Goal: Task Accomplishment & Management: Use online tool/utility

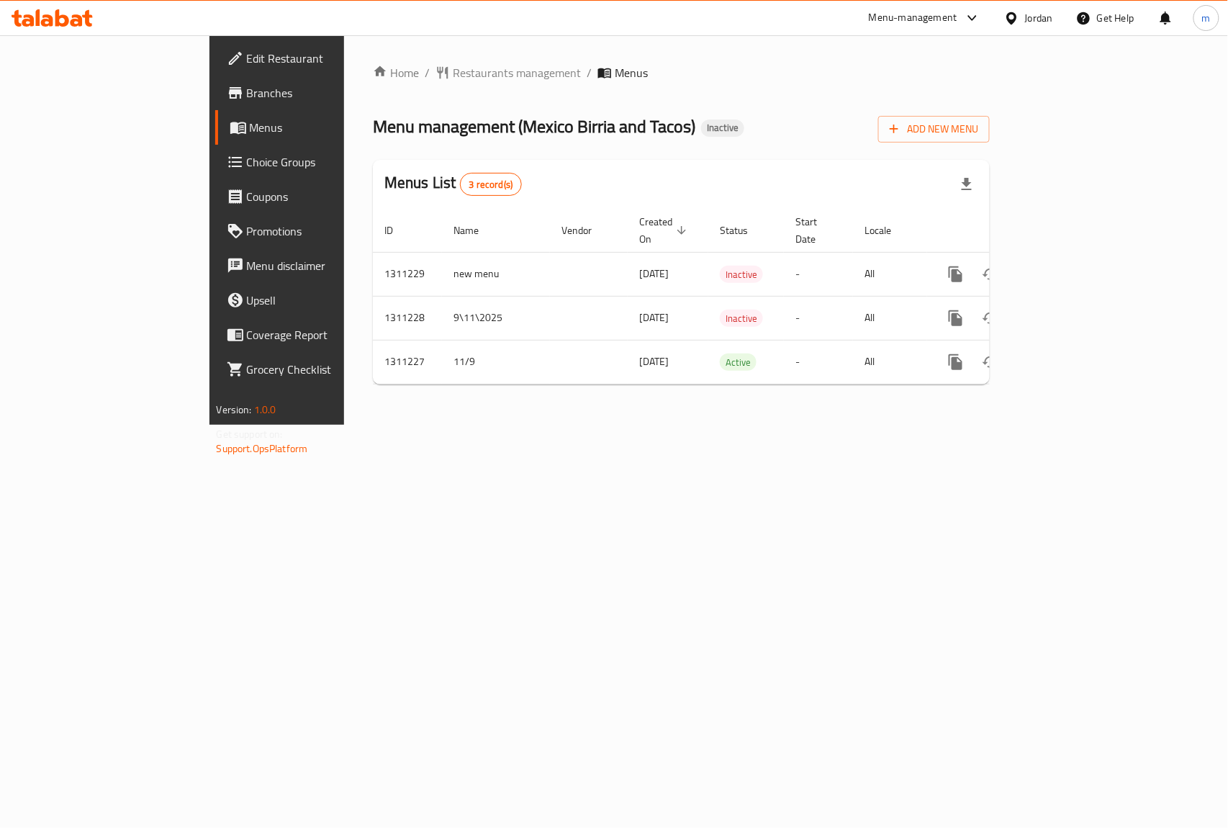
click at [247, 62] on span "Edit Restaurant" at bounding box center [325, 58] width 156 height 17
click at [247, 92] on span "Branches" at bounding box center [325, 92] width 156 height 17
click at [978, 131] on span "Add New Menu" at bounding box center [933, 129] width 89 height 18
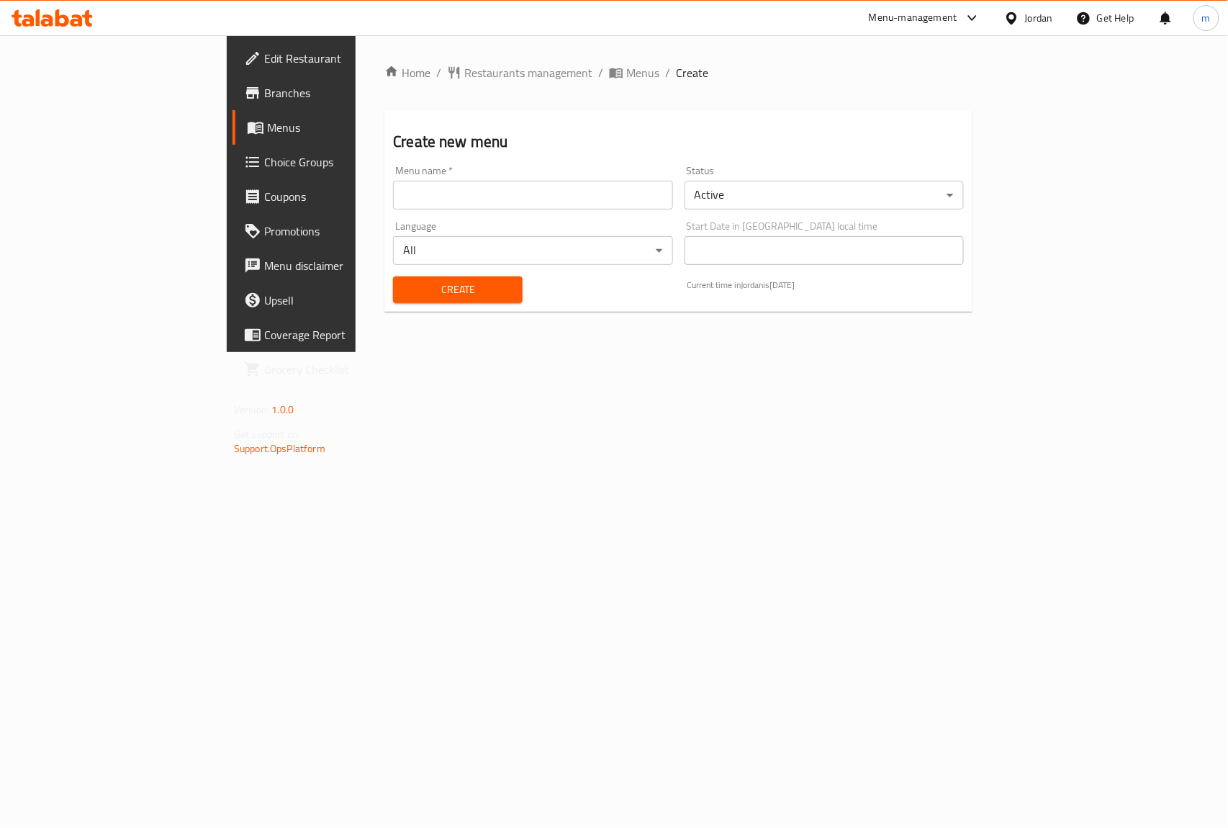
click at [533, 194] on input "text" at bounding box center [532, 195] width 279 height 29
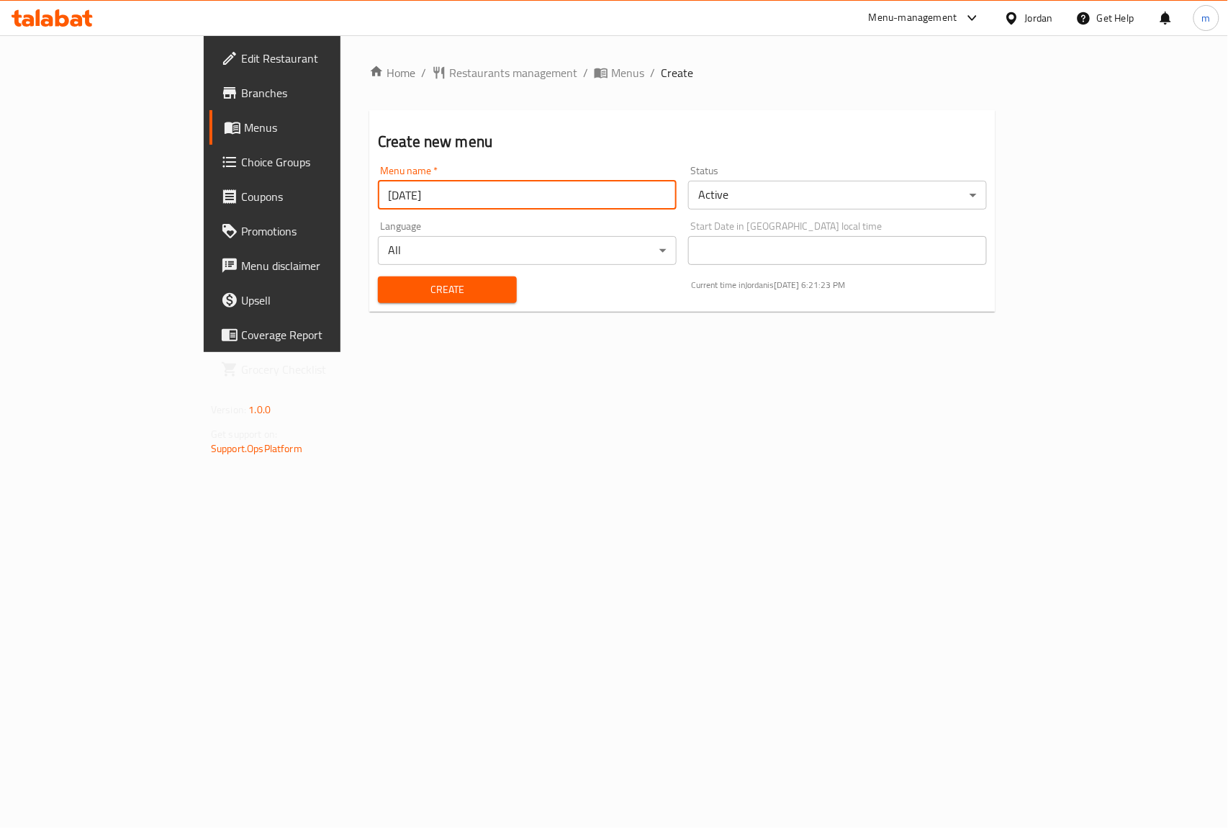
type input "[DATE]"
click at [394, 292] on span "Create" at bounding box center [447, 290] width 116 height 18
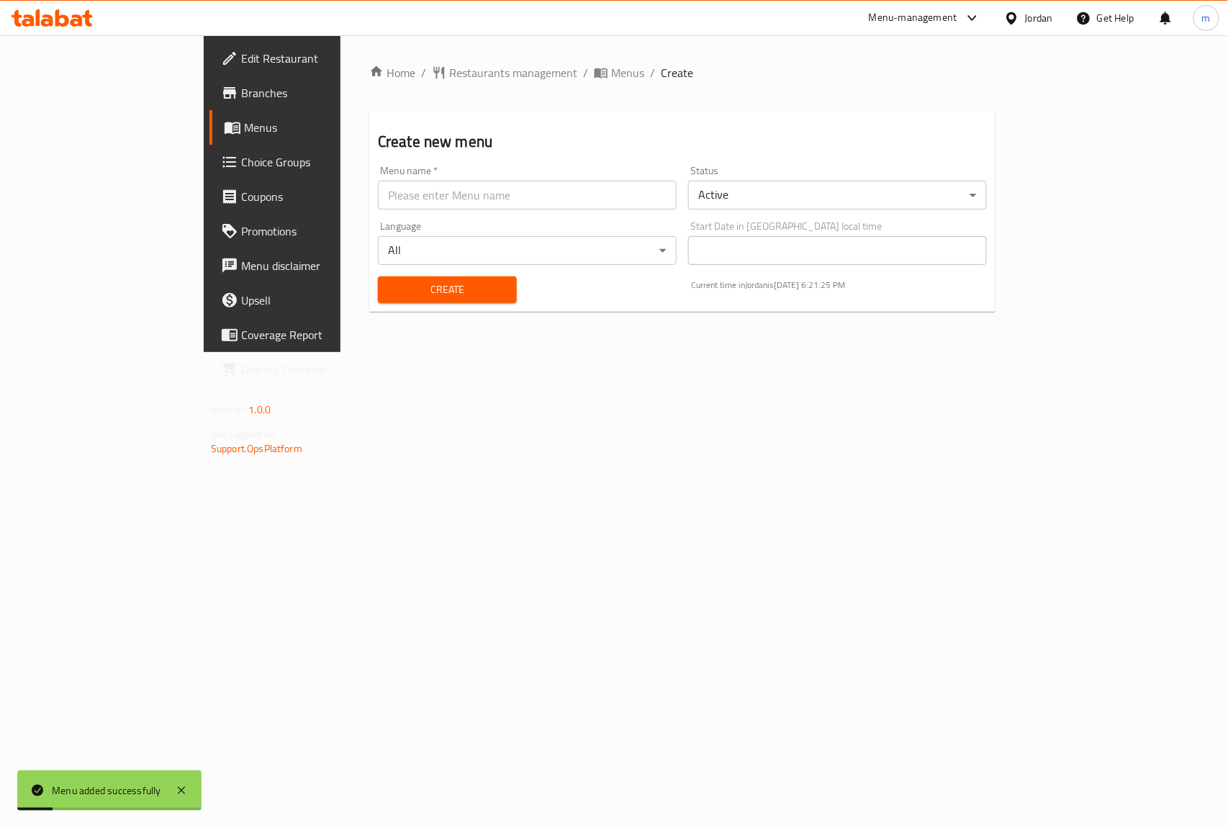
click at [244, 119] on span "Menus" at bounding box center [320, 127] width 153 height 17
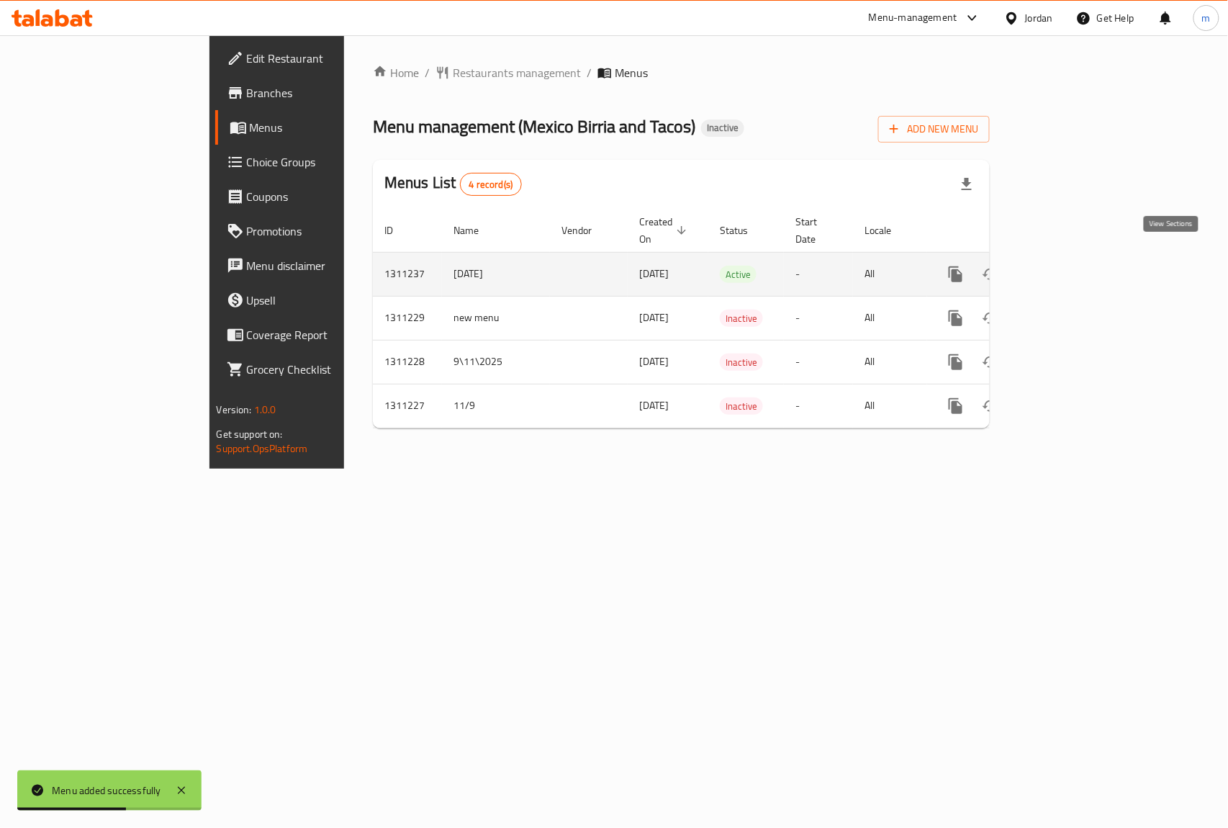
click at [1068, 266] on icon "enhanced table" at bounding box center [1059, 274] width 17 height 17
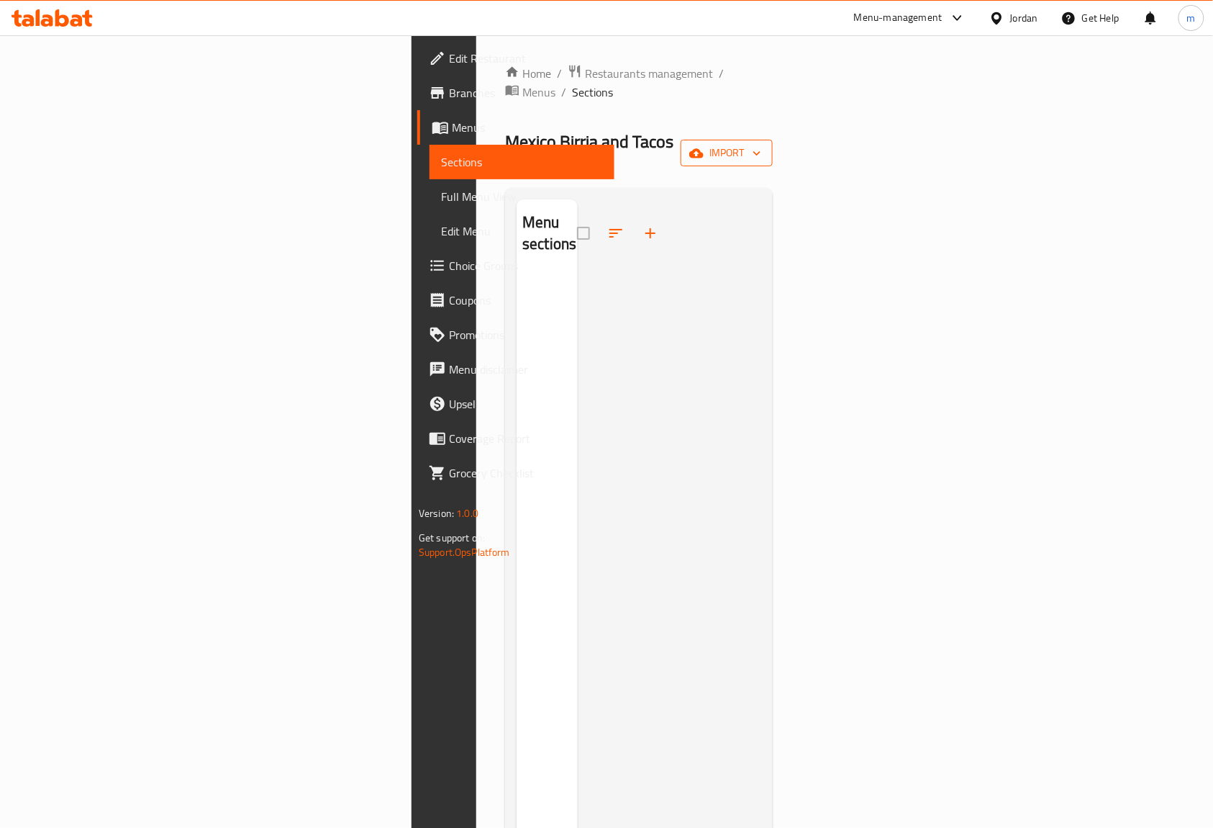
click at [761, 144] on span "import" at bounding box center [726, 153] width 69 height 18
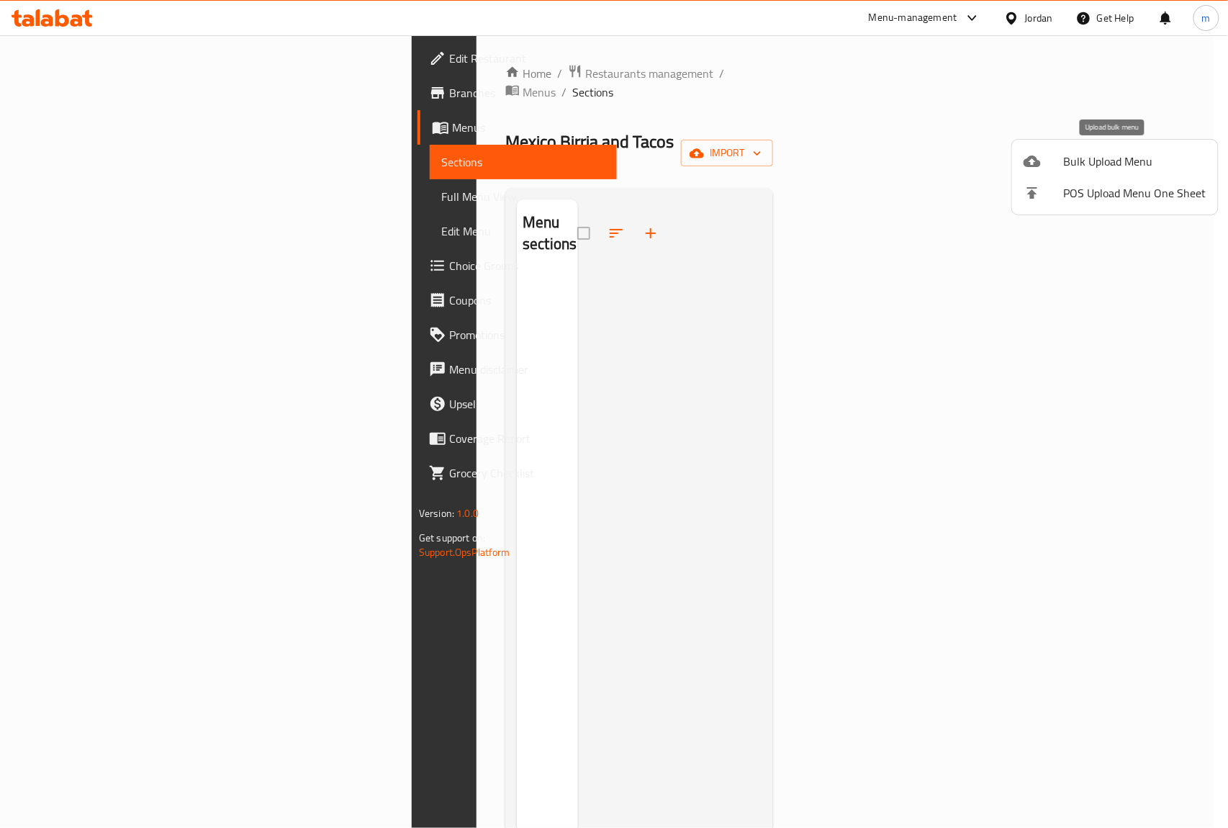
click at [1130, 165] on span "Bulk Upload Menu" at bounding box center [1135, 161] width 142 height 17
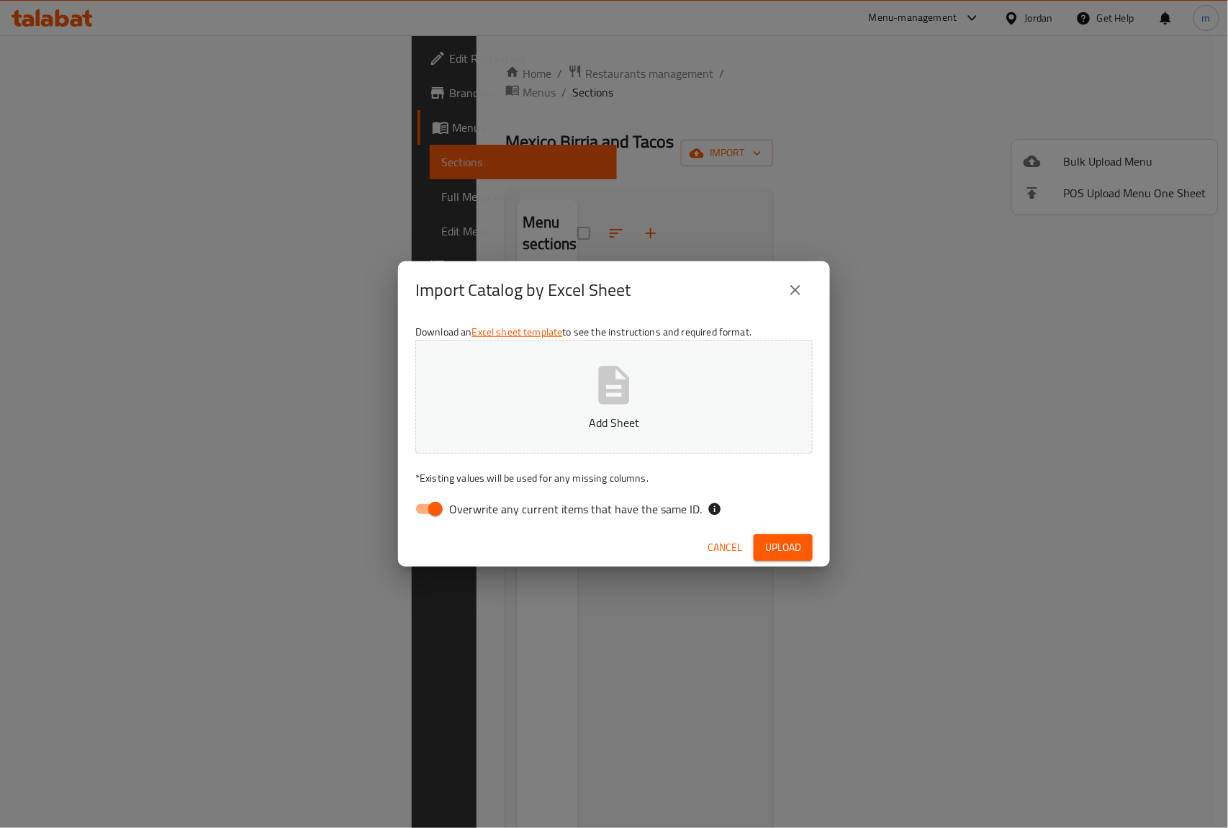
click at [442, 507] on input "Overwrite any current items that have the same ID." at bounding box center [435, 508] width 82 height 27
checkbox input "false"
click at [586, 406] on button "Add Sheet" at bounding box center [613, 397] width 397 height 114
click at [781, 538] on span "Upload" at bounding box center [783, 547] width 36 height 18
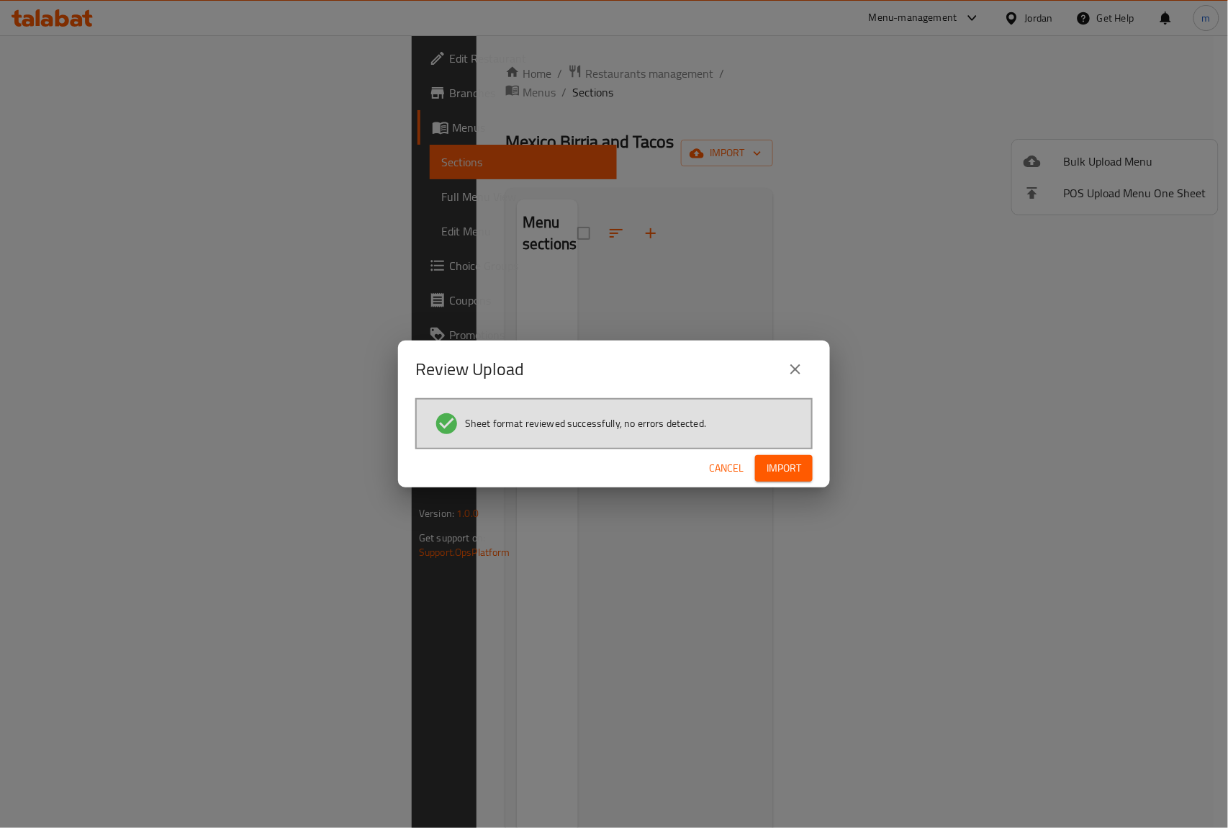
click at [800, 464] on span "Import" at bounding box center [783, 468] width 35 height 18
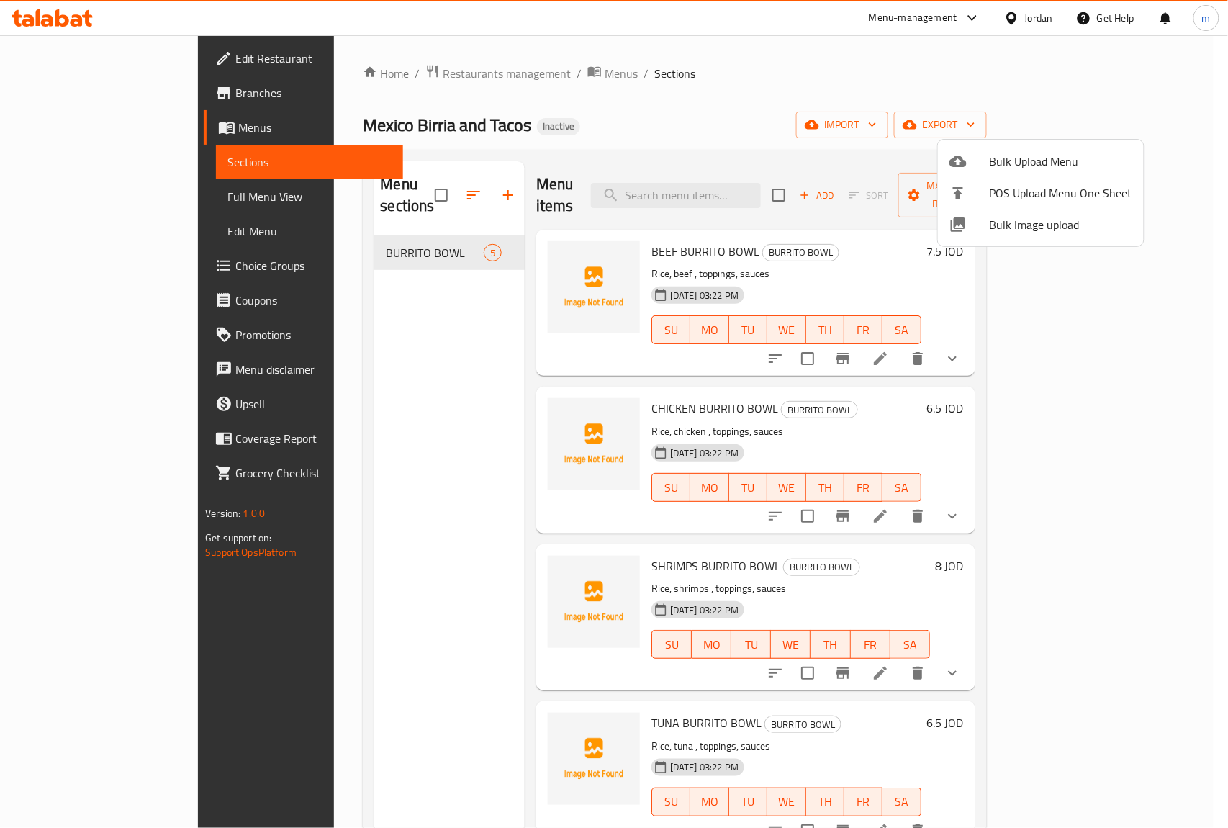
click at [381, 237] on div at bounding box center [614, 414] width 1228 height 828
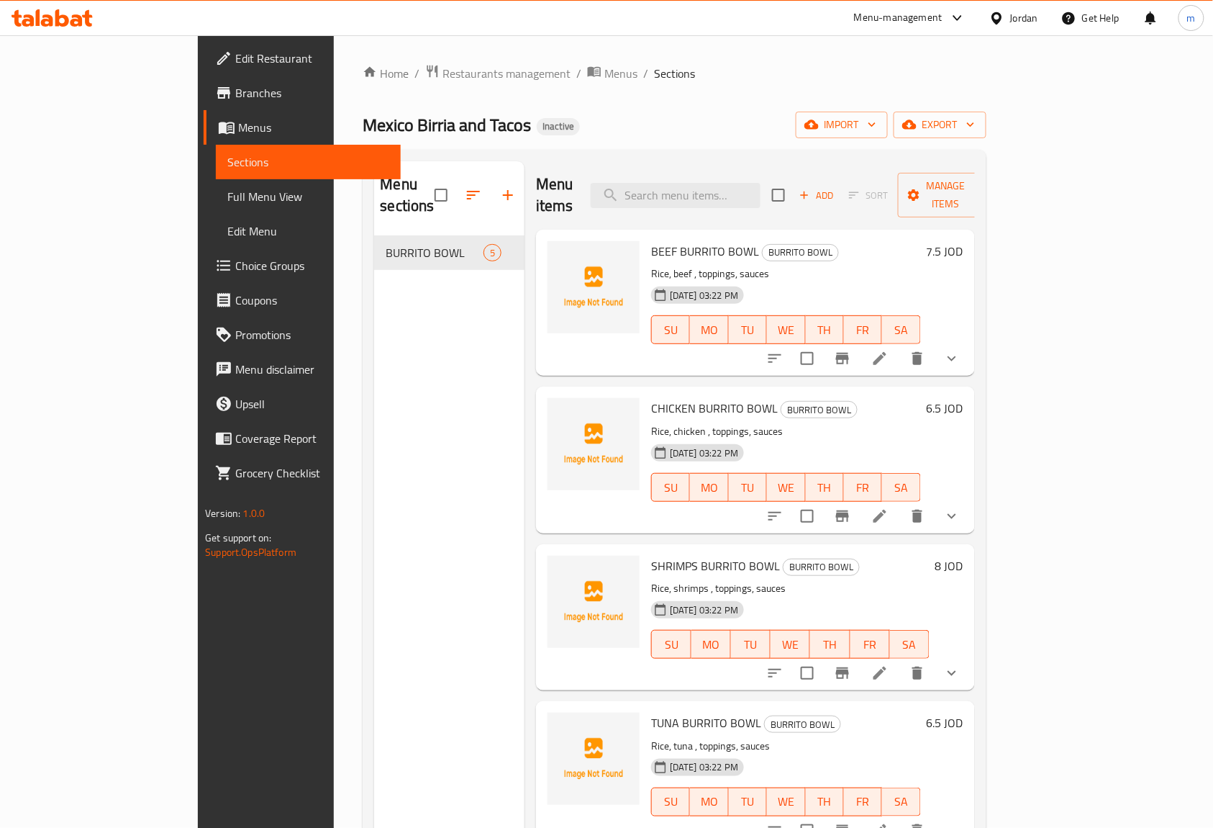
click at [227, 202] on span "Full Menu View" at bounding box center [308, 196] width 162 height 17
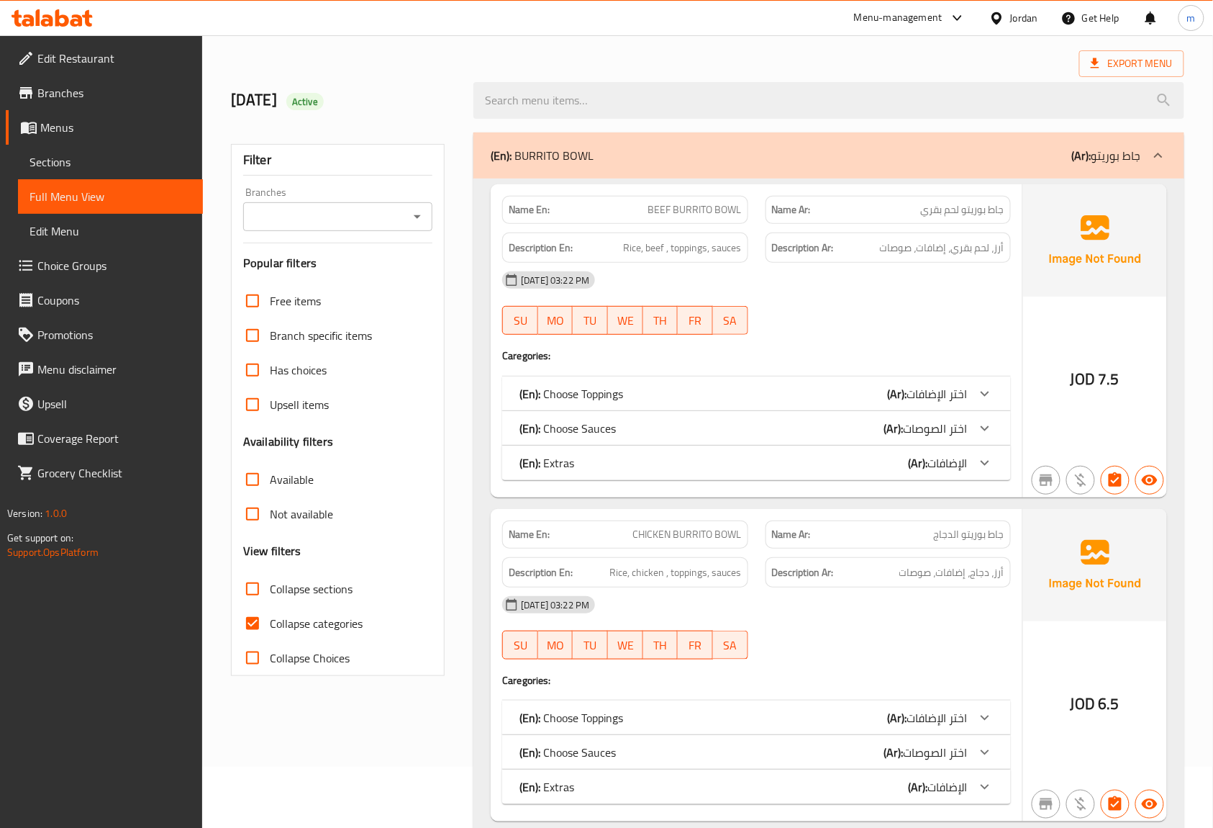
scroll to position [96, 0]
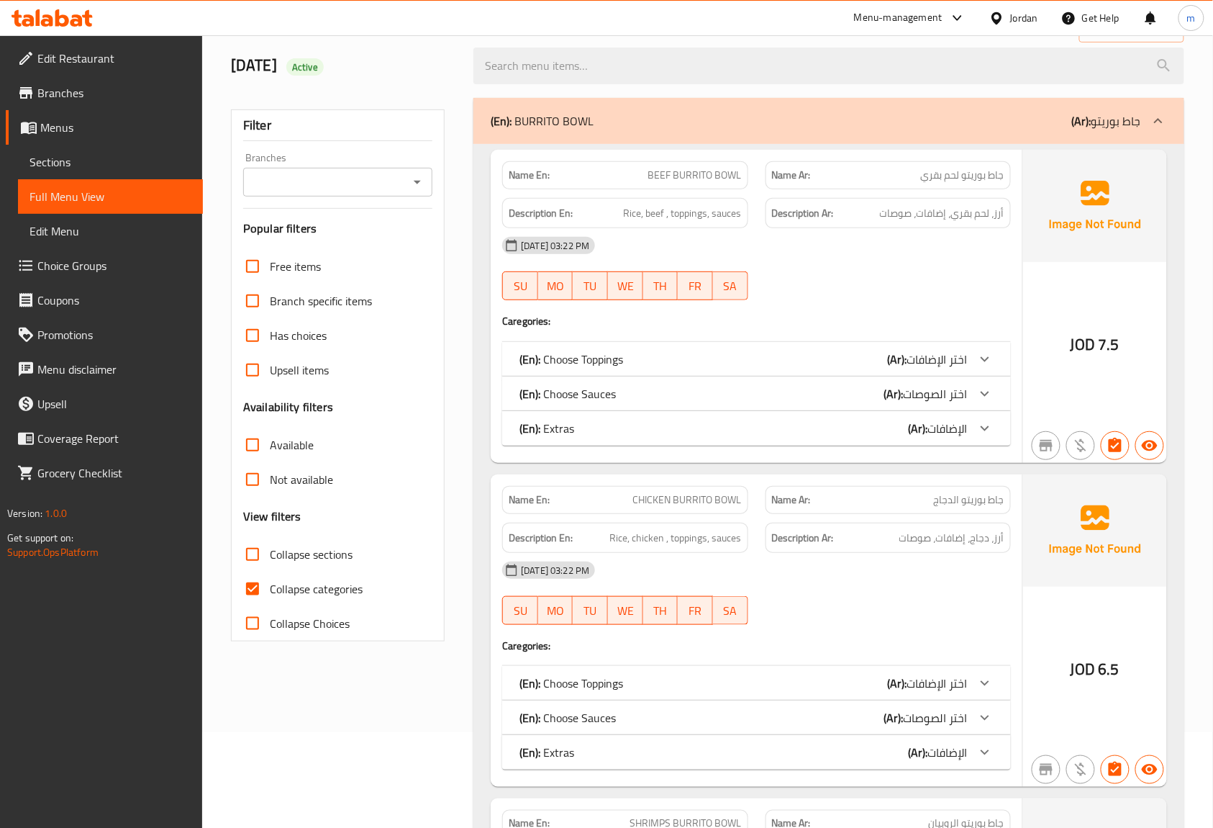
click at [256, 591] on input "Collapse categories" at bounding box center [252, 588] width 35 height 35
checkbox input "false"
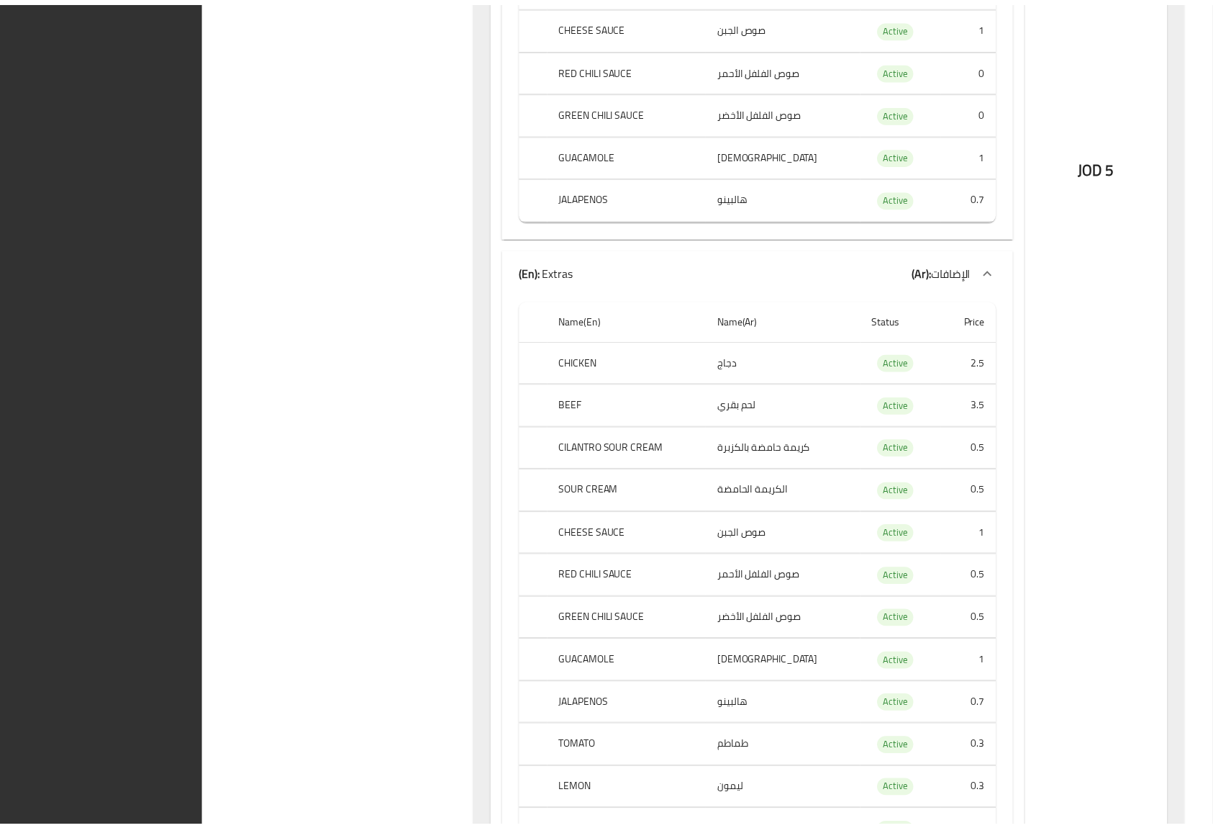
scroll to position [9327, 0]
